Goal: Information Seeking & Learning: Check status

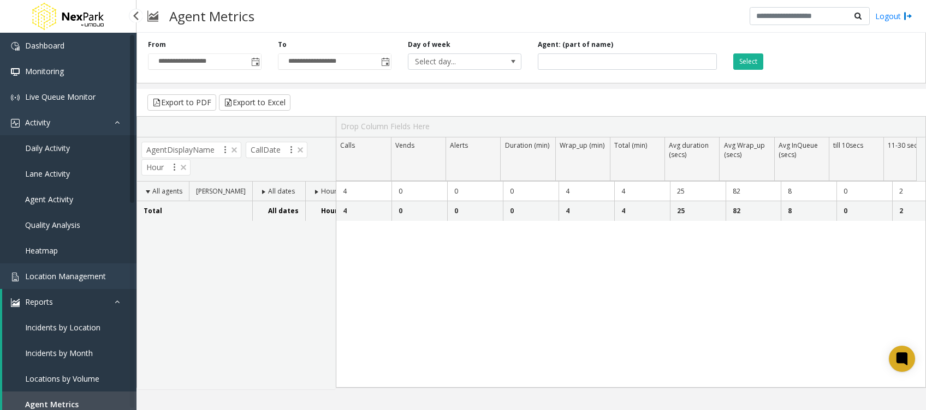
click at [70, 195] on span "Agent Activity" at bounding box center [49, 199] width 48 height 10
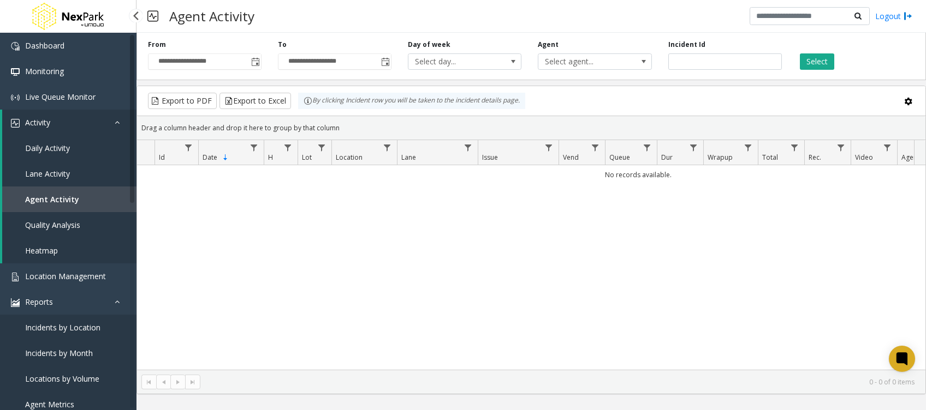
click at [43, 150] on span "Daily Activity" at bounding box center [47, 148] width 45 height 10
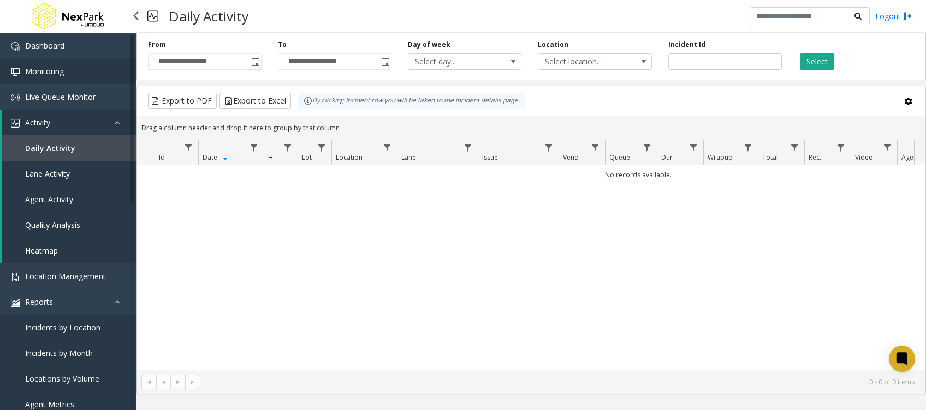
click at [54, 66] on span "Monitoring" at bounding box center [44, 71] width 39 height 10
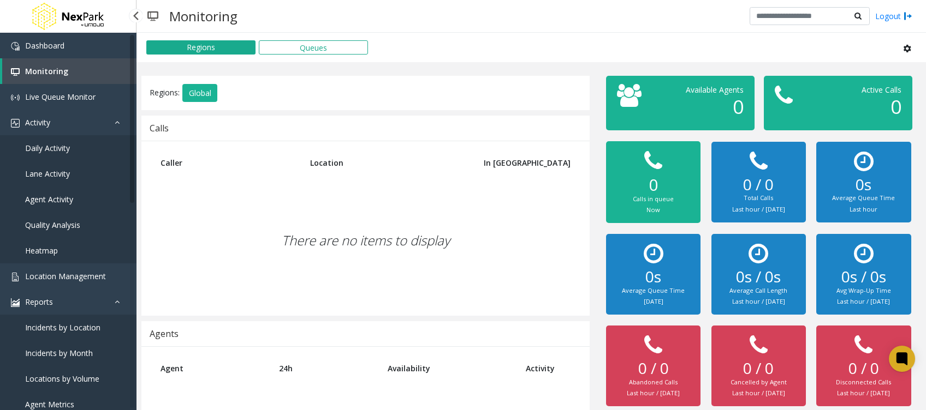
click at [43, 150] on span "Daily Activity" at bounding box center [47, 148] width 45 height 10
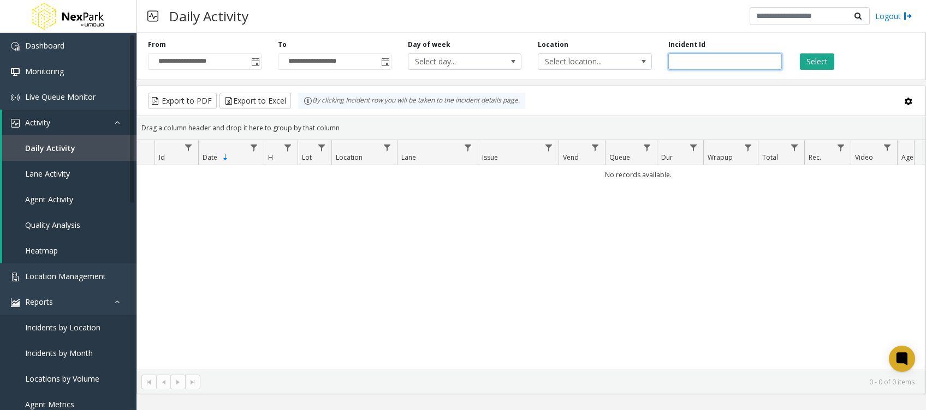
click at [760, 66] on input "number" at bounding box center [725, 61] width 114 height 16
paste input "******"
click at [831, 64] on button "Select" at bounding box center [817, 61] width 34 height 16
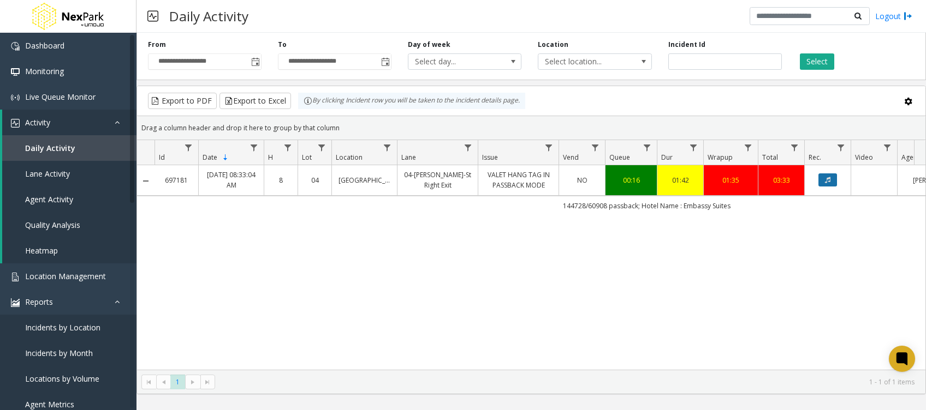
click at [827, 180] on icon "Data table" at bounding box center [827, 180] width 5 height 7
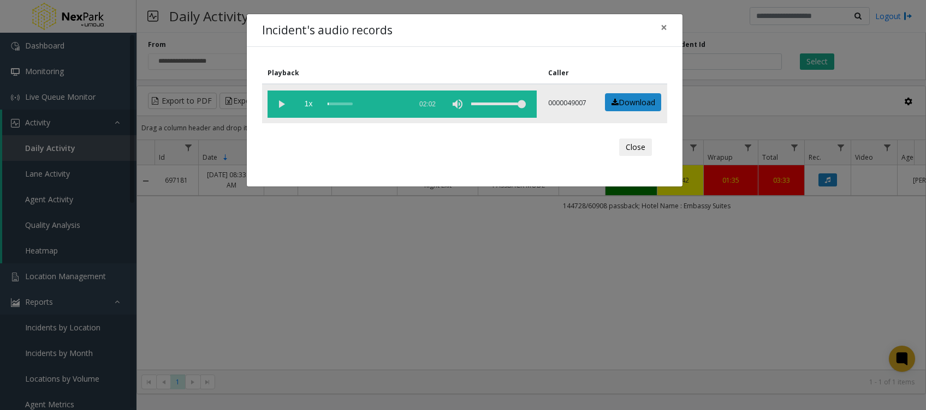
click at [276, 103] on vg-play-pause at bounding box center [280, 104] width 27 height 27
click at [335, 104] on div "scrub bar" at bounding box center [366, 104] width 78 height 27
click at [337, 103] on div "scrub bar" at bounding box center [366, 104] width 78 height 27
click at [666, 29] on span "×" at bounding box center [663, 27] width 7 height 15
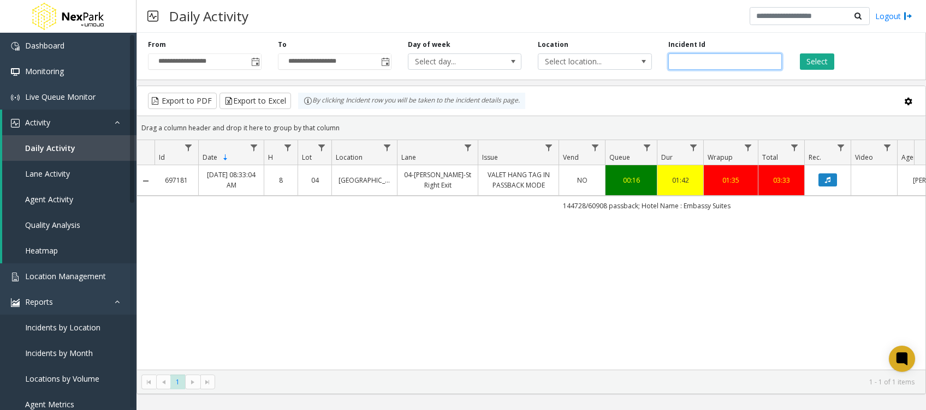
click at [686, 60] on input "******" at bounding box center [725, 61] width 114 height 16
paste input "number"
click at [824, 64] on button "Select" at bounding box center [817, 61] width 34 height 16
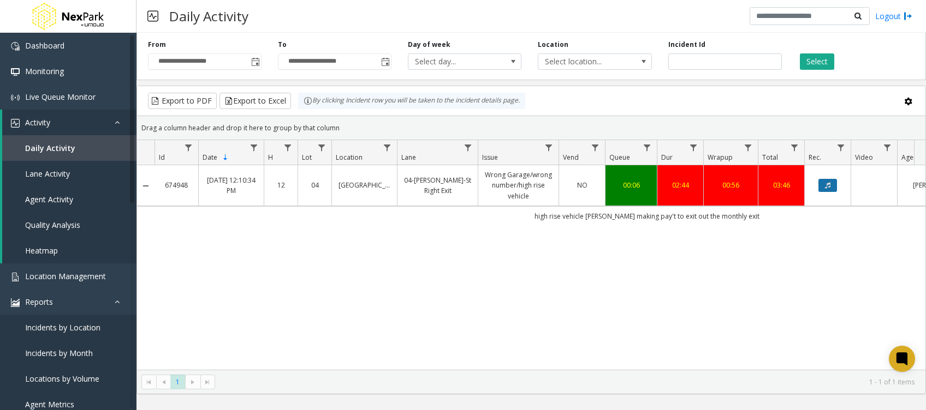
click at [824, 187] on button "Data table" at bounding box center [827, 185] width 19 height 13
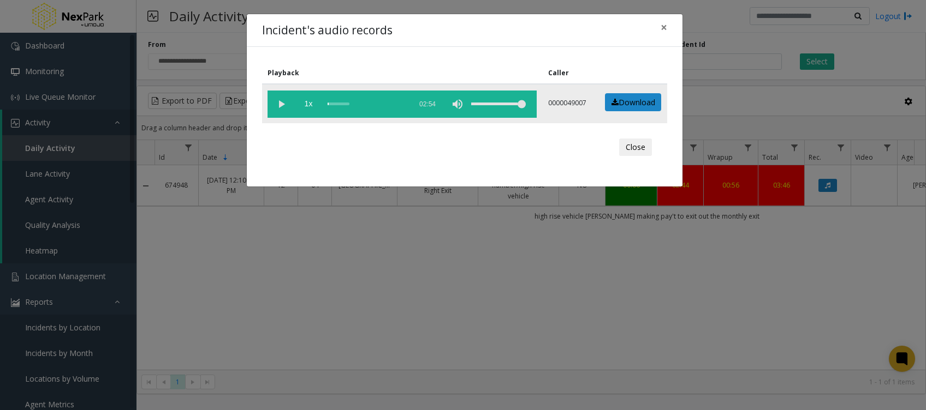
click at [282, 107] on vg-play-pause at bounding box center [280, 104] width 27 height 27
drag, startPoint x: 891, startPoint y: 0, endPoint x: 581, endPoint y: 314, distance: 441.5
click at [583, 316] on div "Incident's audio records × Playback Caller 1x 02:54 0000049007 Download Close" at bounding box center [463, 205] width 926 height 410
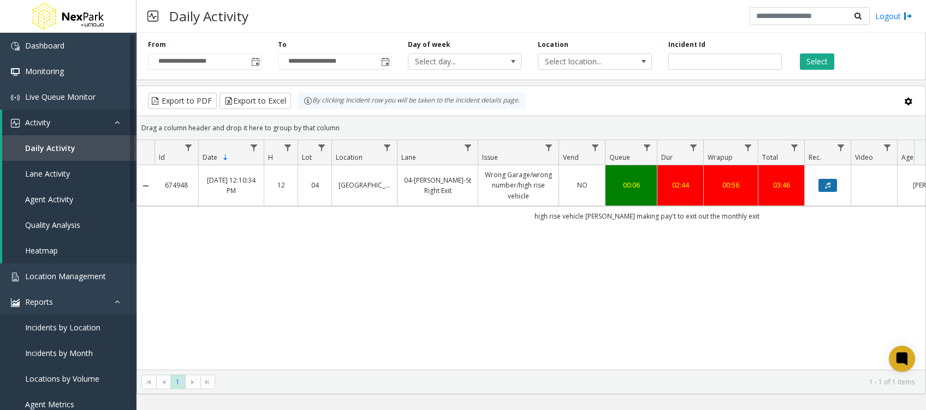
click at [827, 181] on button "Data table" at bounding box center [827, 185] width 19 height 13
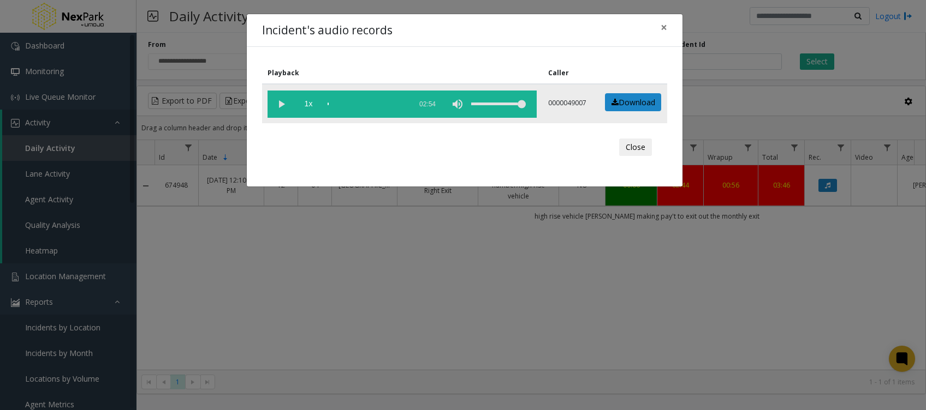
click at [281, 105] on vg-play-pause at bounding box center [280, 104] width 27 height 27
click at [337, 102] on div "scrub bar" at bounding box center [366, 104] width 78 height 27
click at [666, 27] on span "×" at bounding box center [663, 27] width 7 height 15
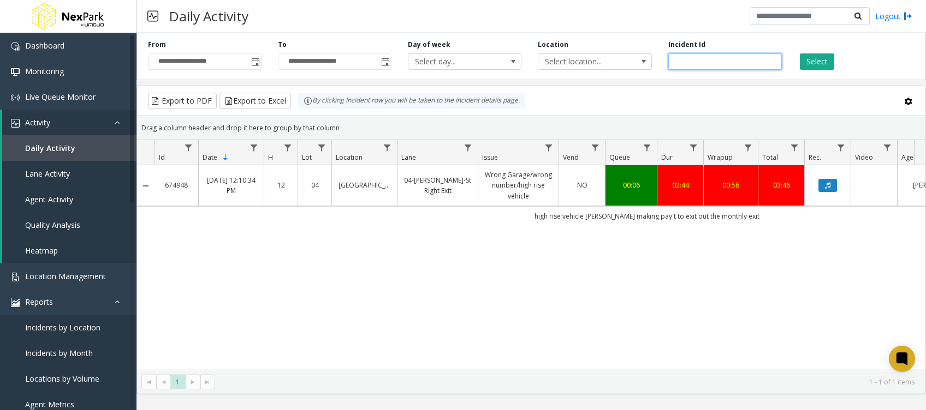
click at [677, 59] on input "******" at bounding box center [725, 61] width 114 height 16
click at [676, 57] on input "******" at bounding box center [725, 61] width 114 height 16
click at [687, 62] on input "******" at bounding box center [725, 61] width 114 height 16
paste input "number"
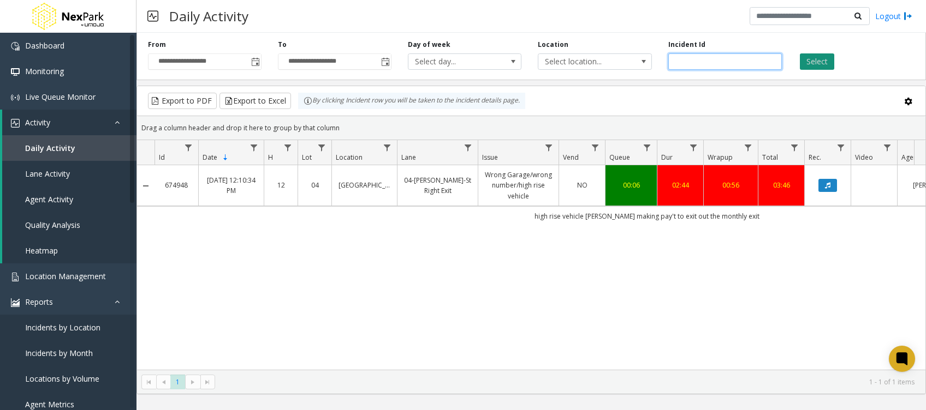
type input "******"
click at [803, 65] on button "Select" at bounding box center [817, 61] width 34 height 16
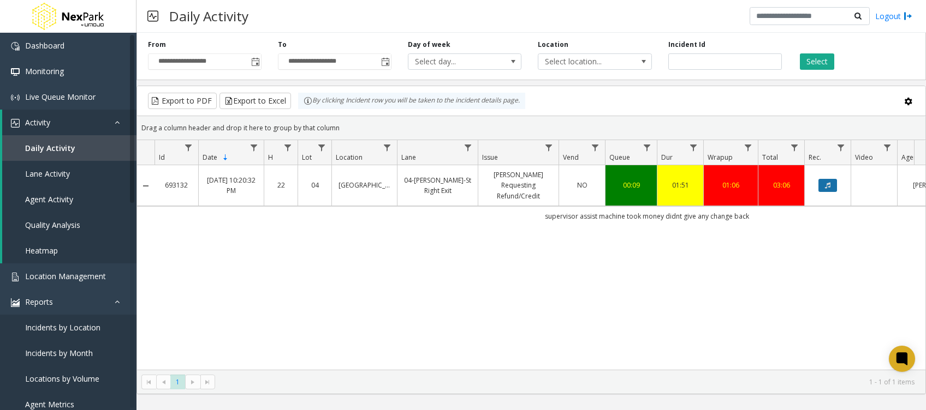
click at [824, 179] on button "Data table" at bounding box center [827, 185] width 19 height 13
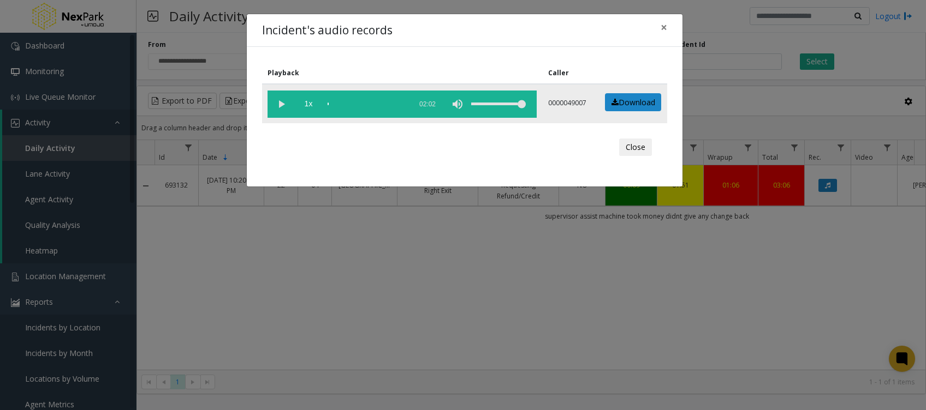
click at [279, 96] on vg-play-pause at bounding box center [280, 104] width 27 height 27
click at [666, 31] on span "×" at bounding box center [663, 27] width 7 height 15
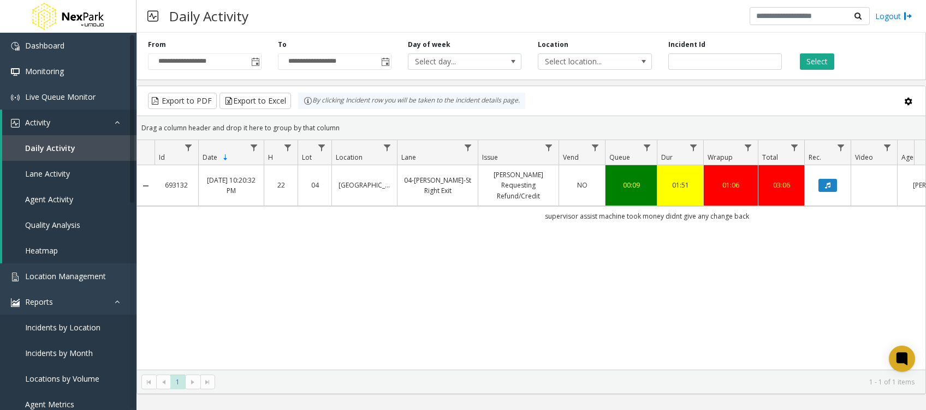
click at [708, 260] on div "693132 [DATE] 10:20:32 PM 22 04 [GEOGRAPHIC_DATA] Garage 04-[PERSON_NAME]-St Ri…" at bounding box center [531, 267] width 788 height 205
